Goal: Task Accomplishment & Management: Manage account settings

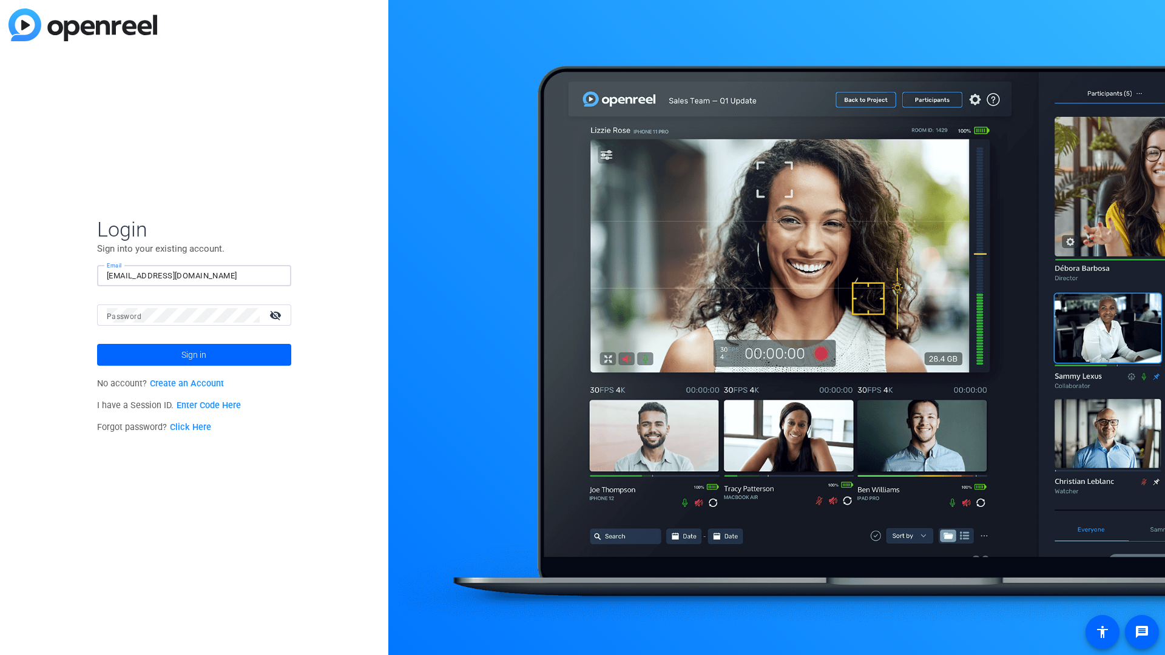
type input "[EMAIL_ADDRESS][DOMAIN_NAME]"
click at [194, 355] on span "Sign in" at bounding box center [193, 355] width 25 height 30
type input "1d3d2d231d2dd4"
